Goal: Task Accomplishment & Management: Manage account settings

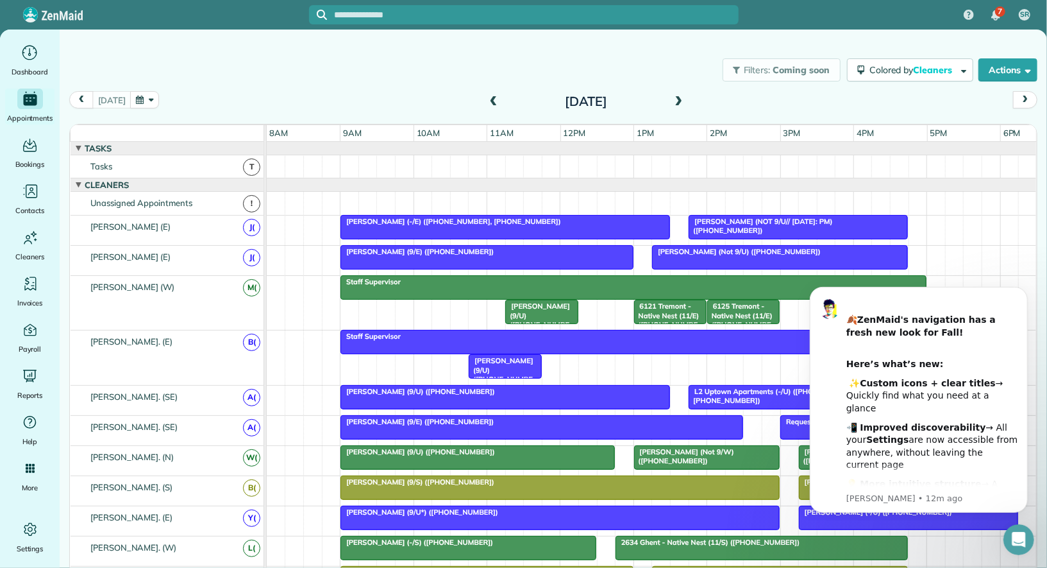
scroll to position [624, 0]
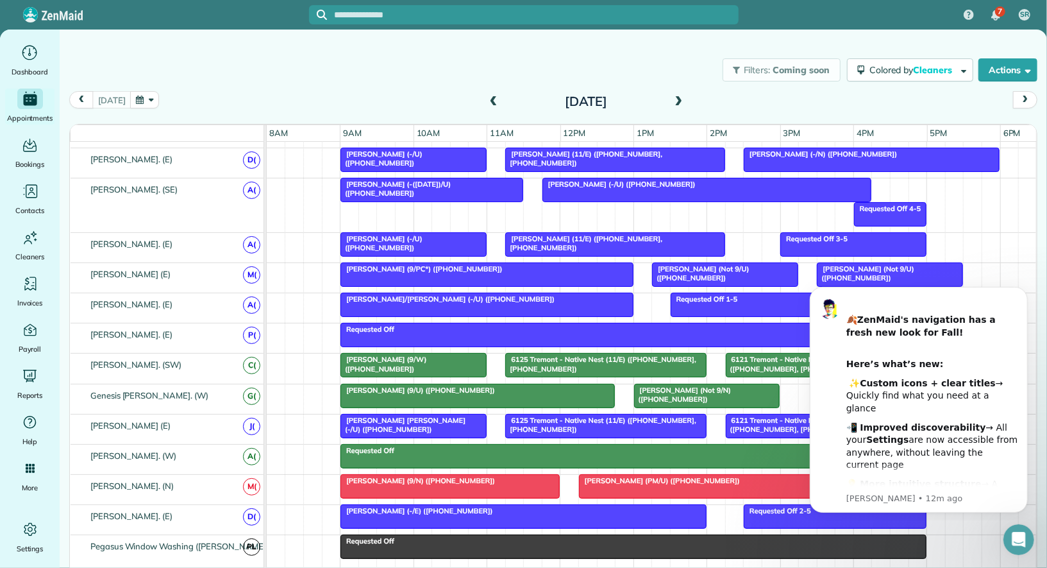
click at [682, 105] on span at bounding box center [678, 102] width 14 height 12
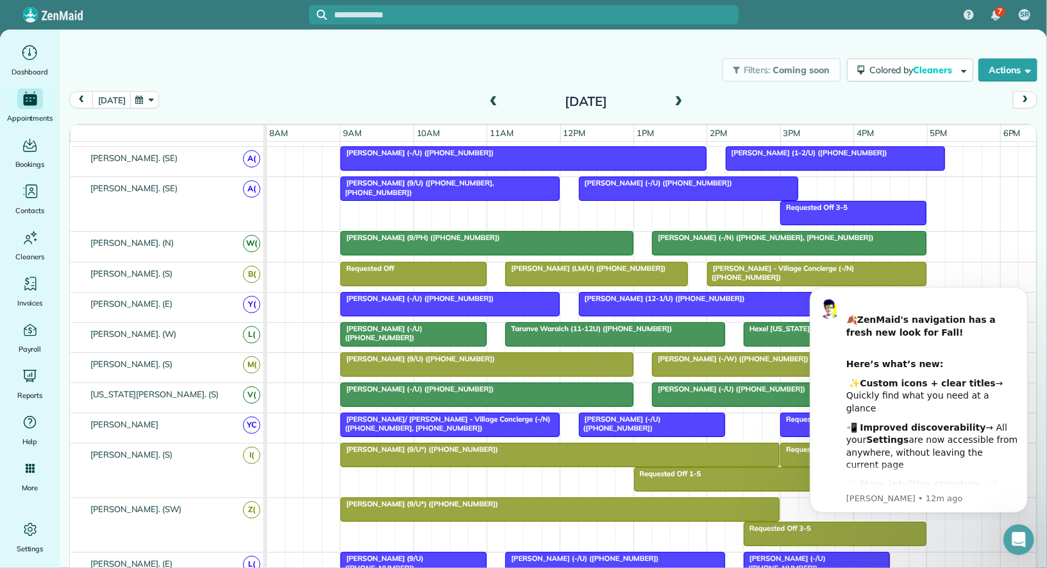
scroll to position [0, 0]
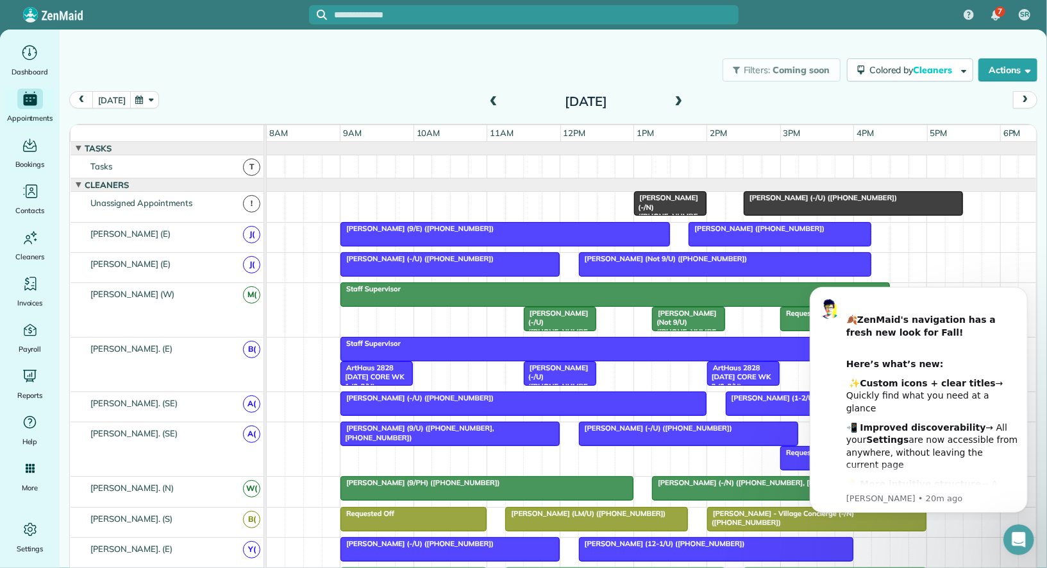
click at [135, 103] on button "button" at bounding box center [145, 99] width 30 height 17
click at [275, 205] on link "26" at bounding box center [274, 206] width 21 height 21
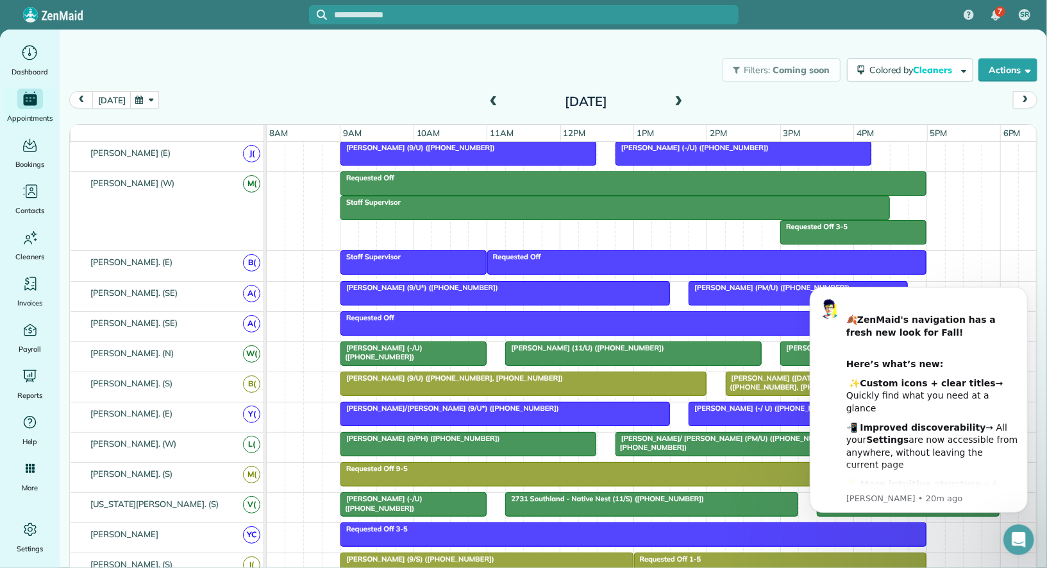
scroll to position [0, 36]
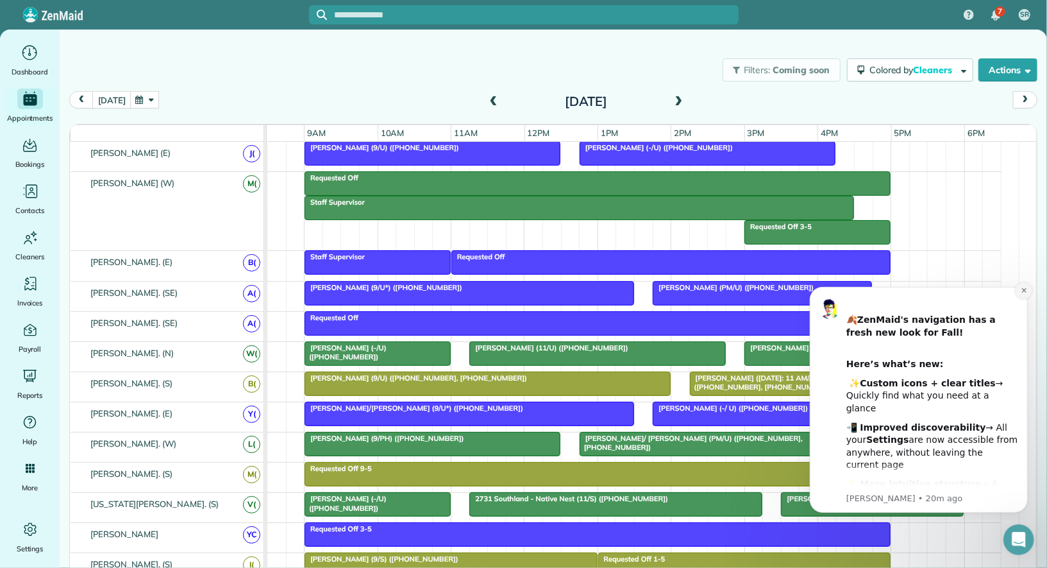
click at [1024, 289] on icon "Dismiss notification" at bounding box center [1023, 289] width 4 height 4
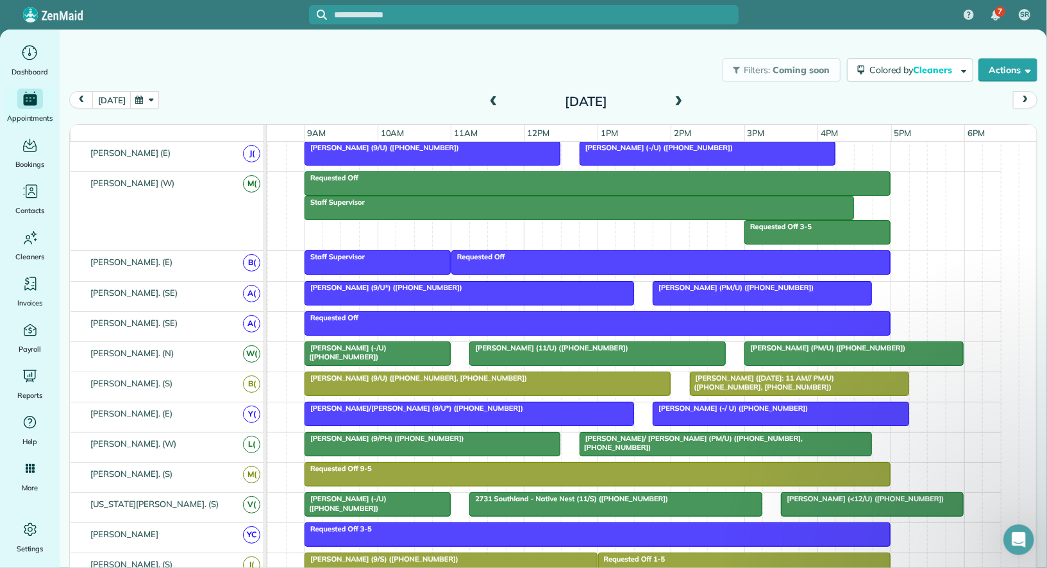
click at [807, 503] on div at bounding box center [872, 504] width 181 height 23
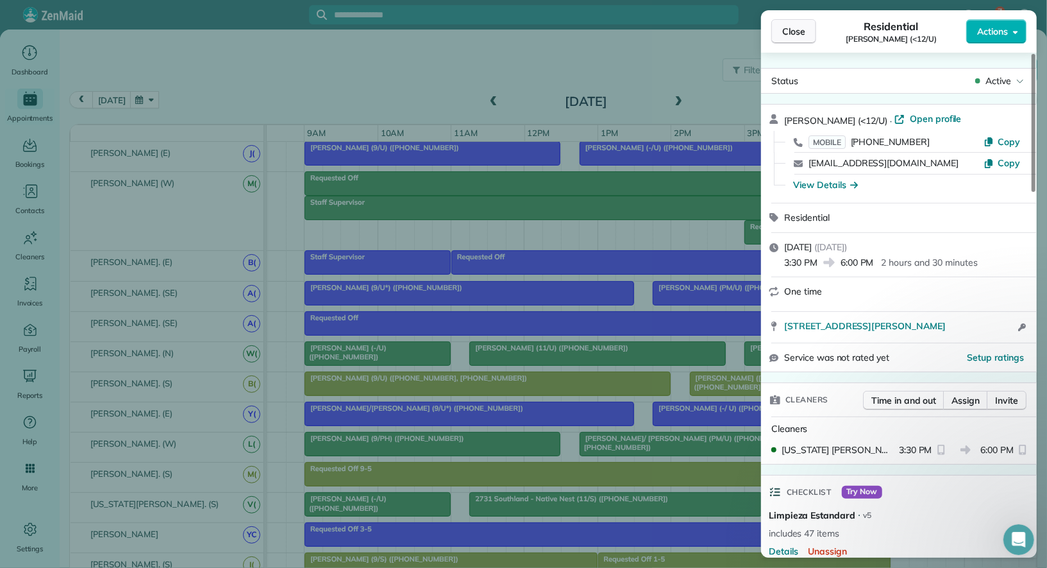
click at [788, 40] on button "Close" at bounding box center [794, 31] width 45 height 24
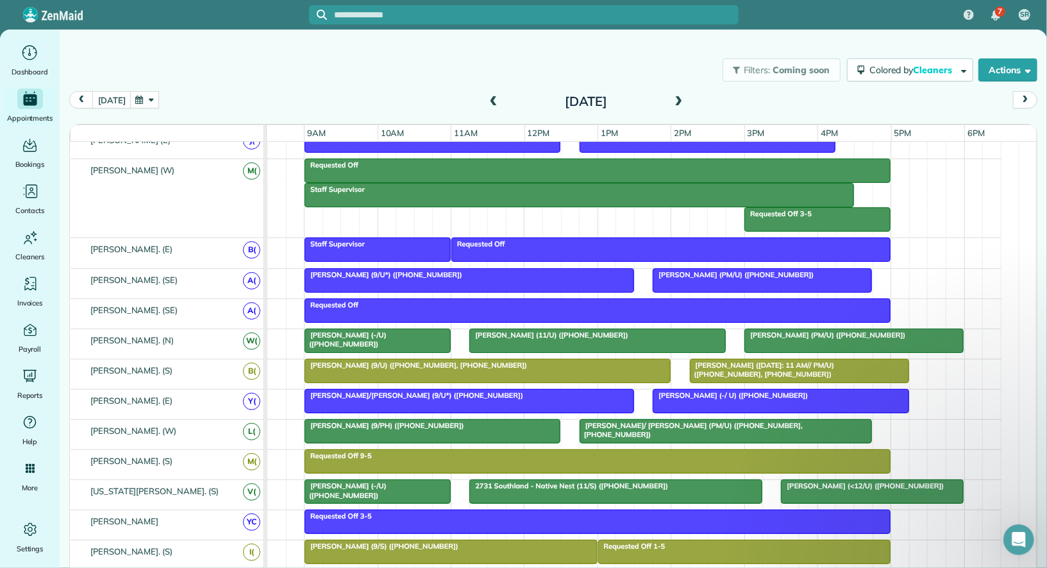
scroll to position [129, 36]
